Goal: Find specific page/section: Find specific page/section

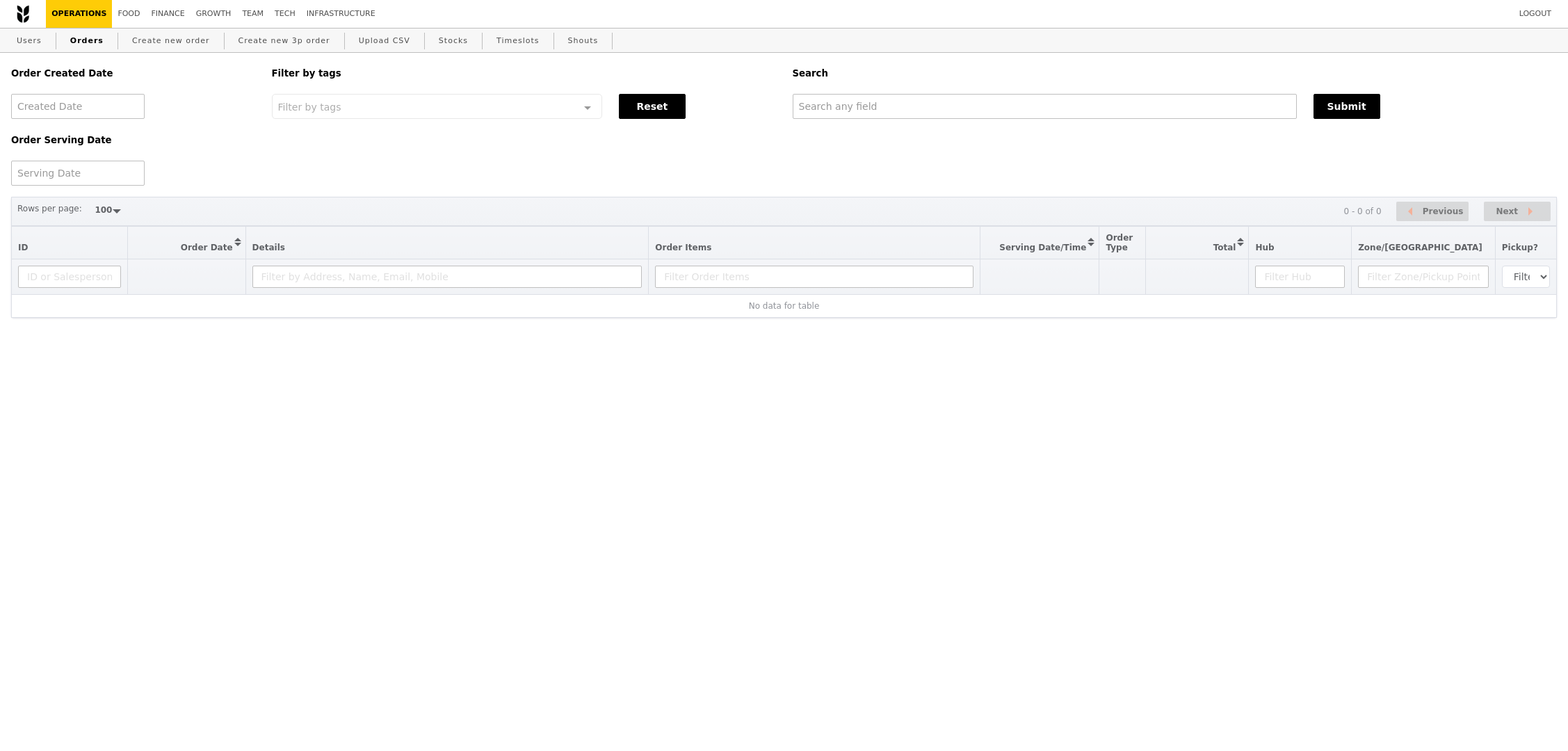
select select "100"
click at [1054, 106] on input "text" at bounding box center [1045, 106] width 505 height 25
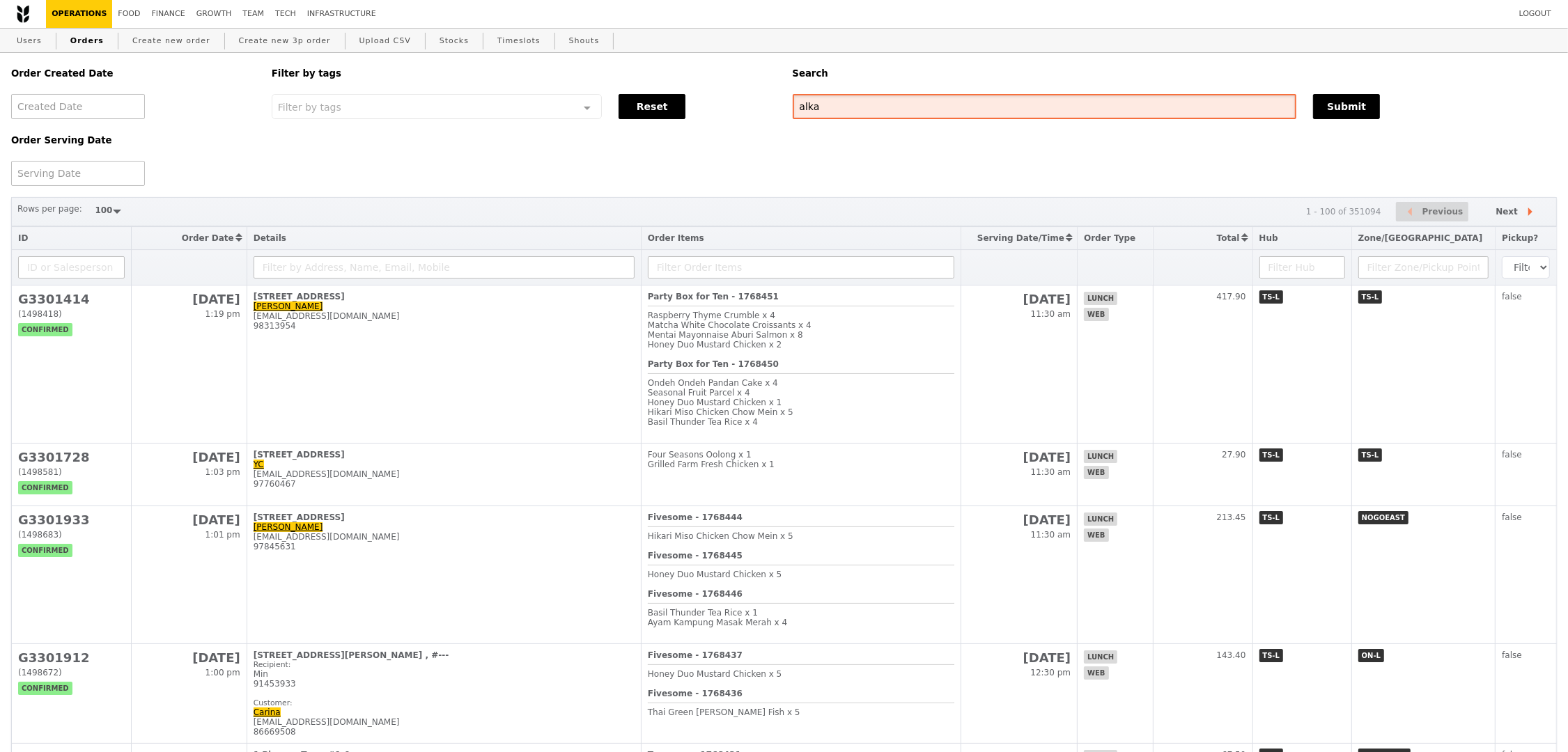
type input "alka"
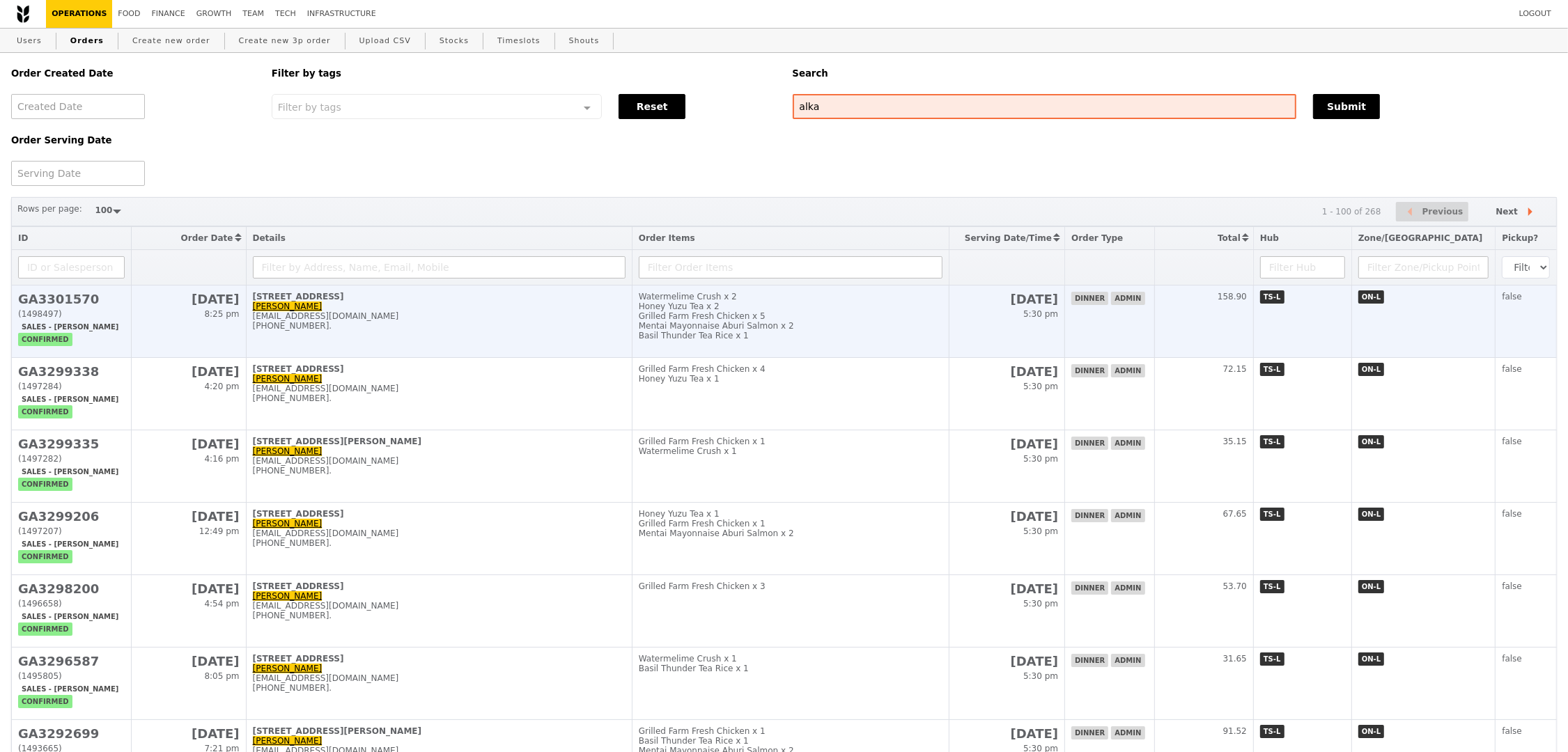
click at [910, 331] on div "Basil Thunder Tea Rice x 1" at bounding box center [790, 336] width 303 height 10
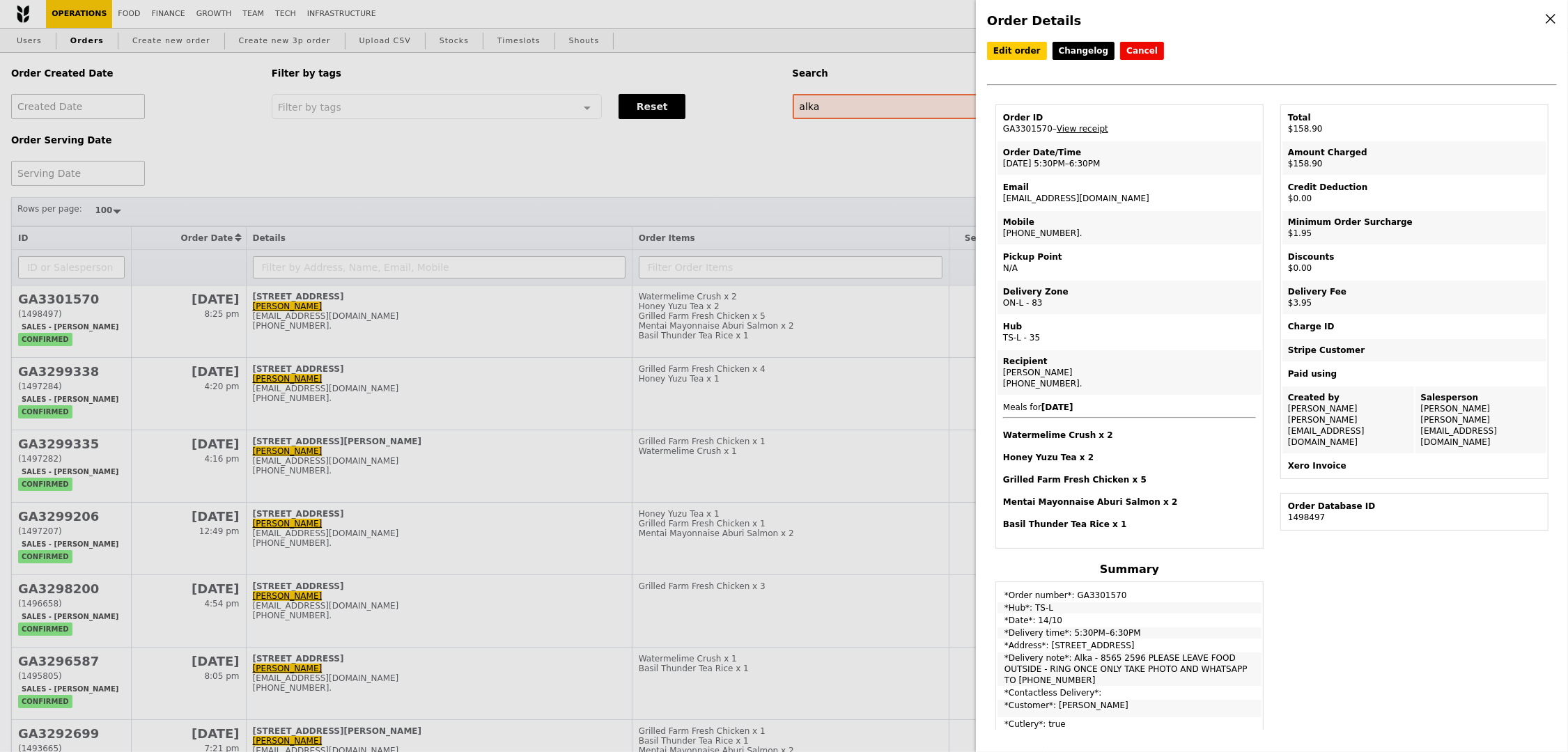
click at [1050, 191] on td "Email [EMAIL_ADDRESS][DOMAIN_NAME]" at bounding box center [1129, 192] width 264 height 33
click at [1051, 199] on td "Email [EMAIL_ADDRESS][DOMAIN_NAME]" at bounding box center [1129, 192] width 264 height 33
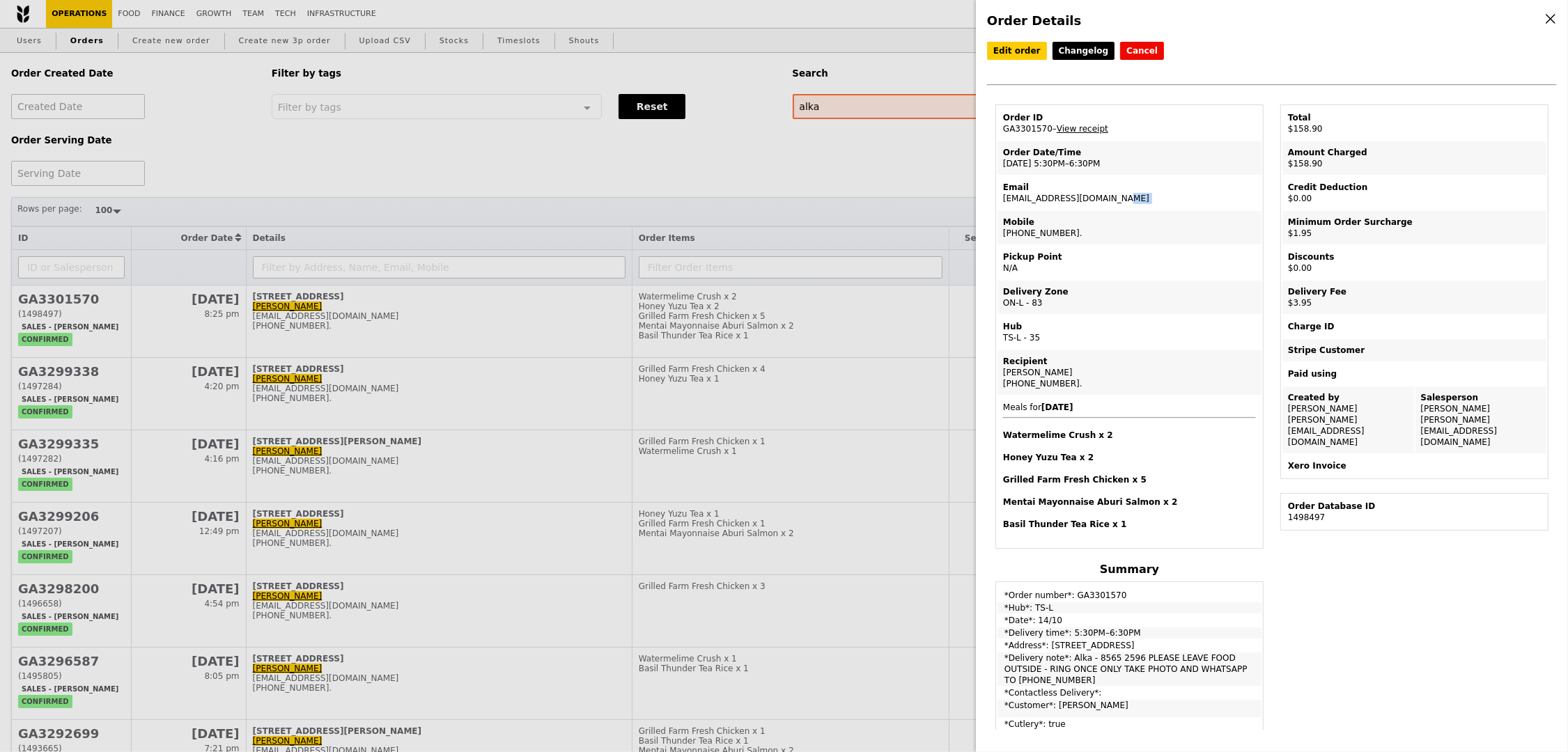
copy td "[EMAIL_ADDRESS][DOMAIN_NAME]"
click at [579, 148] on div "Order Details Edit order Changelog Cancel Order ID GA3301570 – View receipt Ord…" at bounding box center [784, 376] width 1568 height 752
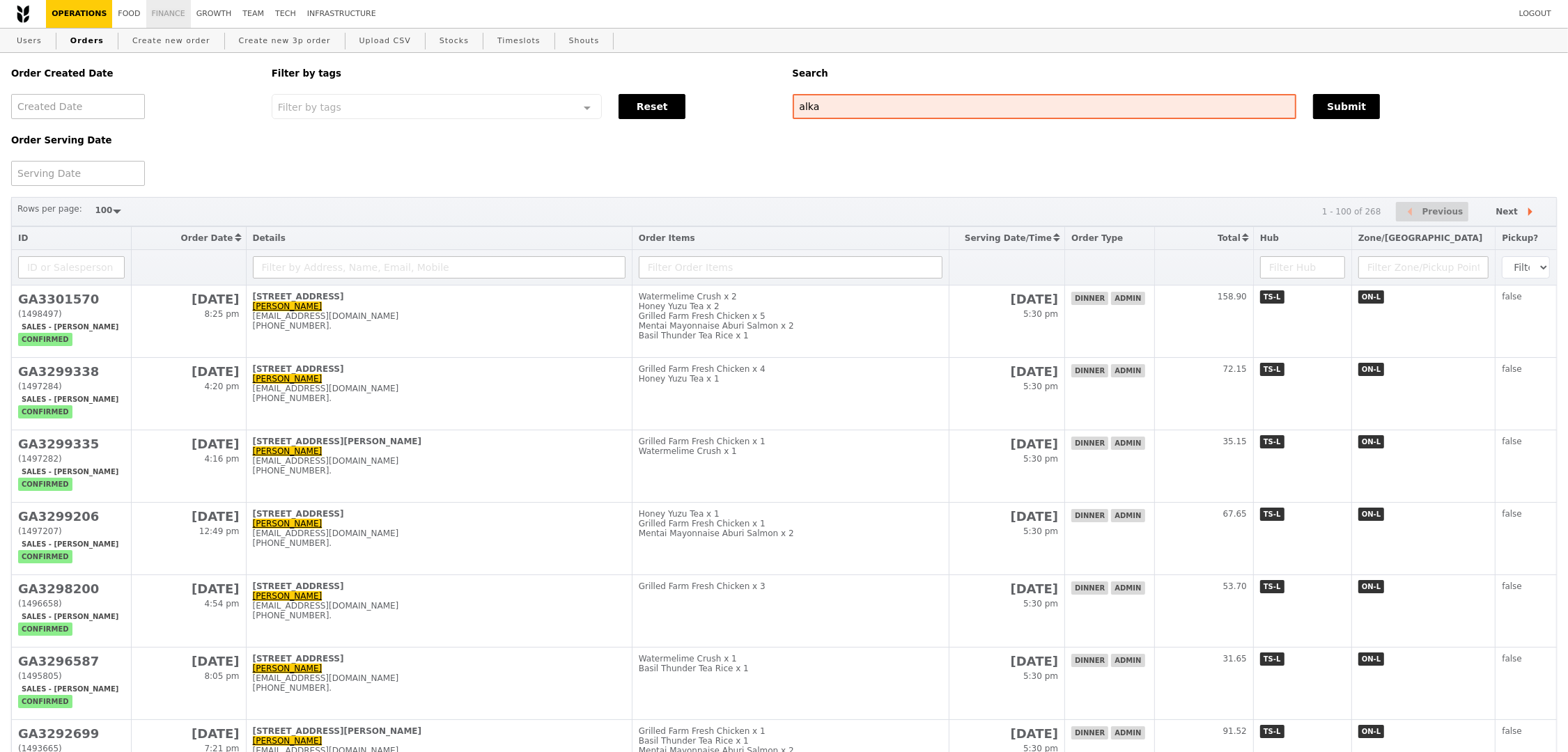
click at [160, 17] on link "Finance" at bounding box center [168, 14] width 45 height 28
